Goal: Information Seeking & Learning: Stay updated

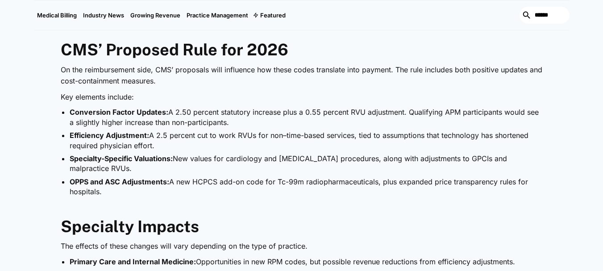
scroll to position [669, 0]
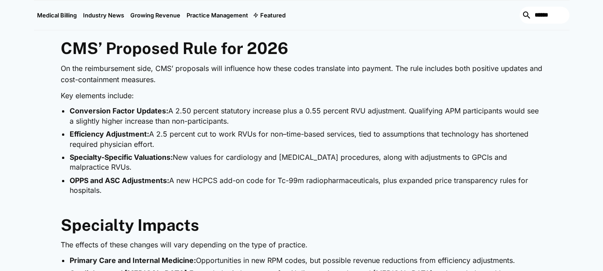
click at [147, 193] on li "OPPS and ASC Adjustments: A new HCPCS add-on code for Tc-99m radiopharmaceutica…" at bounding box center [306, 185] width 473 height 20
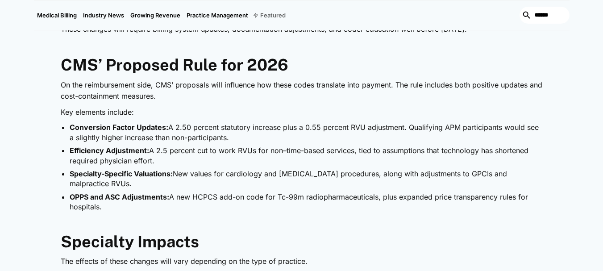
scroll to position [625, 0]
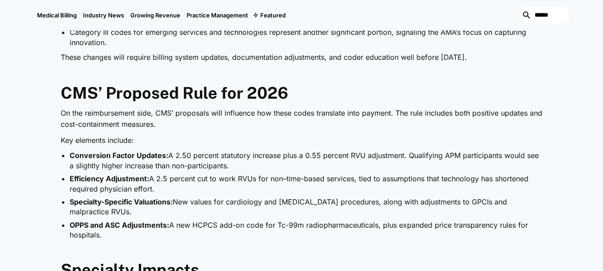
click at [228, 91] on strong "CMS’ Proposed Rule for 2026" at bounding box center [175, 92] width 228 height 19
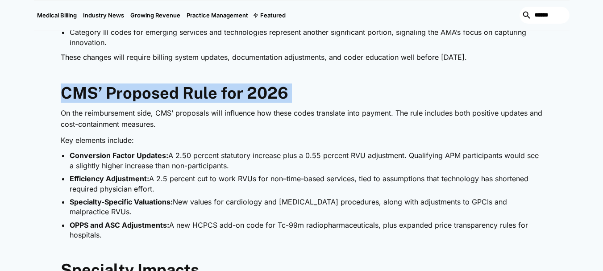
click at [228, 91] on strong "CMS’ Proposed Rule for 2026" at bounding box center [175, 92] width 228 height 19
copy strong "CMS’ Proposed Rule for 2026"
drag, startPoint x: 66, startPoint y: 155, endPoint x: 158, endPoint y: 221, distance: 113.4
click at [158, 238] on ul "Conversion Factor Updates: A 2.50 percent statutory increase plus a 0.55 percen…" at bounding box center [302, 194] width 482 height 89
copy ul "Conversion Factor Updates: A 2.50 percent statutory increase plus a 0.55 percen…"
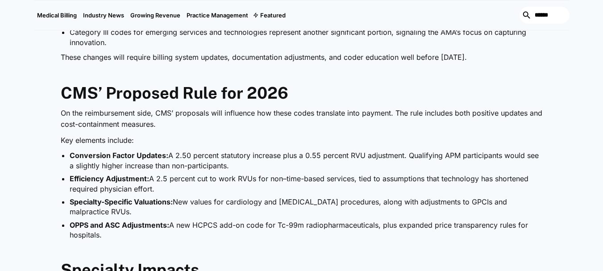
click at [86, 123] on p "On the reimbursement side, CMS’ proposals will influence how these codes transl…" at bounding box center [302, 119] width 482 height 23
drag, startPoint x: 63, startPoint y: 112, endPoint x: 159, endPoint y: 117, distance: 96.0
click at [163, 234] on div "The American Medical Association (AMA) has released the CPT 2026 code set , int…" at bounding box center [302, 266] width 482 height 990
copy div "On the reimbursement side, CMS’ proposals will influence how these codes transl…"
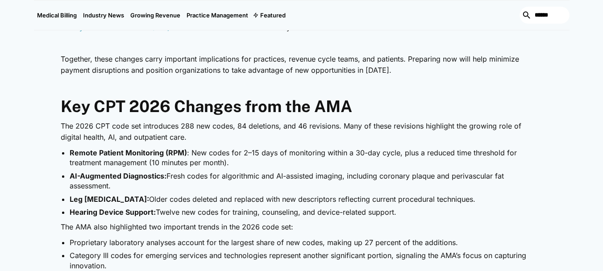
scroll to position [134, 0]
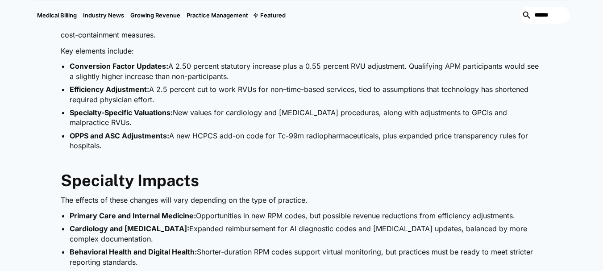
click at [257, 162] on p "‍" at bounding box center [302, 161] width 482 height 12
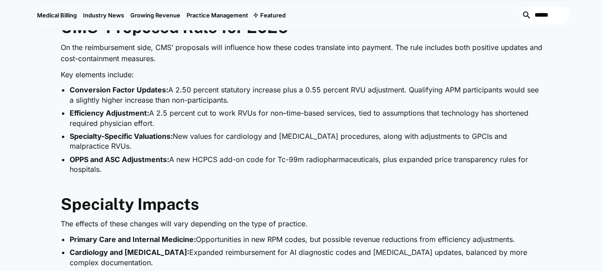
scroll to position [669, 0]
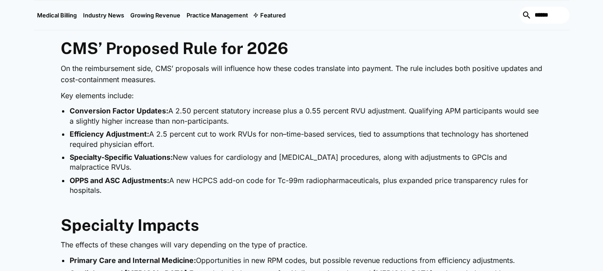
drag, startPoint x: 58, startPoint y: 47, endPoint x: 137, endPoint y: 187, distance: 160.8
click at [137, 187] on div "The American Medical Association (AMA) has released the CPT 2026 code set , int…" at bounding box center [301, 221] width 535 height 990
click at [116, 185] on li "OPPS and ASC Adjustments: A new HCPCS add-on code for Tc-99m radiopharmaceutica…" at bounding box center [306, 185] width 473 height 20
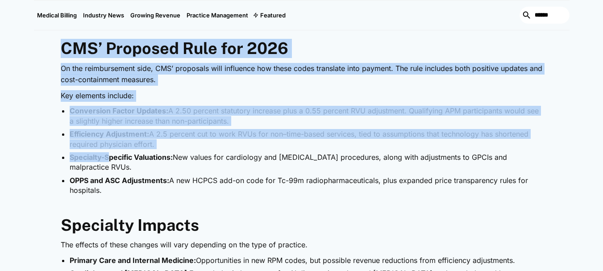
drag, startPoint x: 58, startPoint y: 137, endPoint x: 141, endPoint y: 191, distance: 99.0
click at [145, 189] on div "The American Medical Association (AMA) has released the CPT 2026 code set , int…" at bounding box center [301, 221] width 535 height 990
click at [113, 185] on li "OPPS and ASC Adjustments: A new HCPCS add-on code for Tc-99m radiopharmaceutica…" at bounding box center [306, 185] width 473 height 20
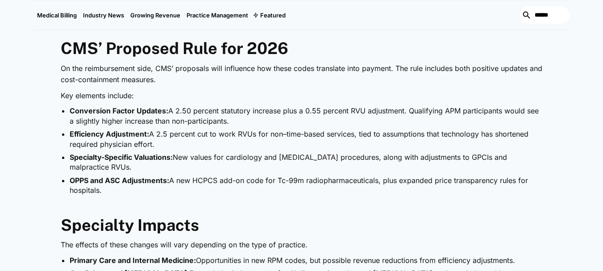
drag, startPoint x: 61, startPoint y: 46, endPoint x: 108, endPoint y: 194, distance: 155.2
click at [108, 194] on div "The American Medical Association (AMA) has released the CPT 2026 code set , int…" at bounding box center [302, 221] width 482 height 990
click at [123, 193] on li "OPPS and ASC Adjustments: A new HCPCS add-on code for Tc-99m radiopharmaceutica…" at bounding box center [306, 185] width 473 height 20
